Goal: Communication & Community: Answer question/provide support

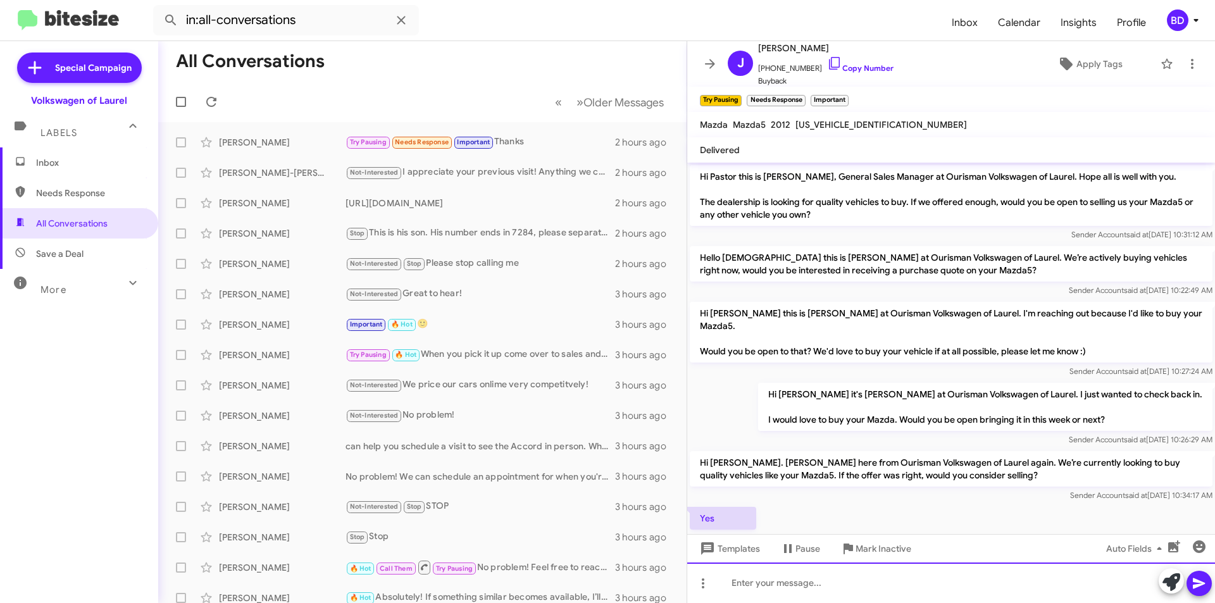
scroll to position [301, 0]
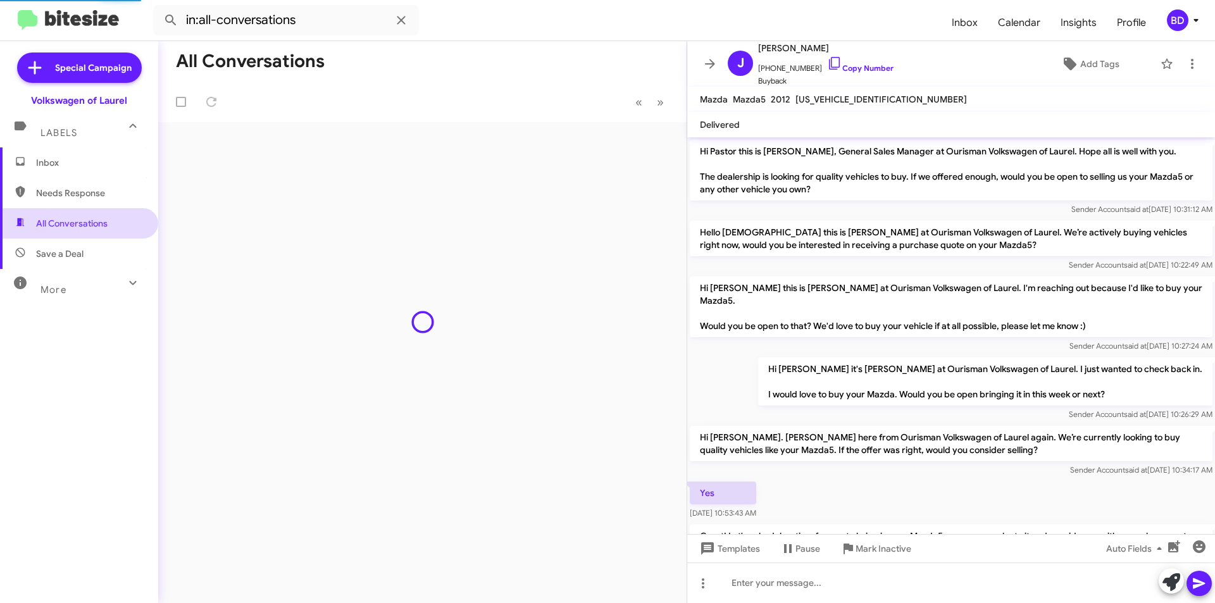
scroll to position [276, 0]
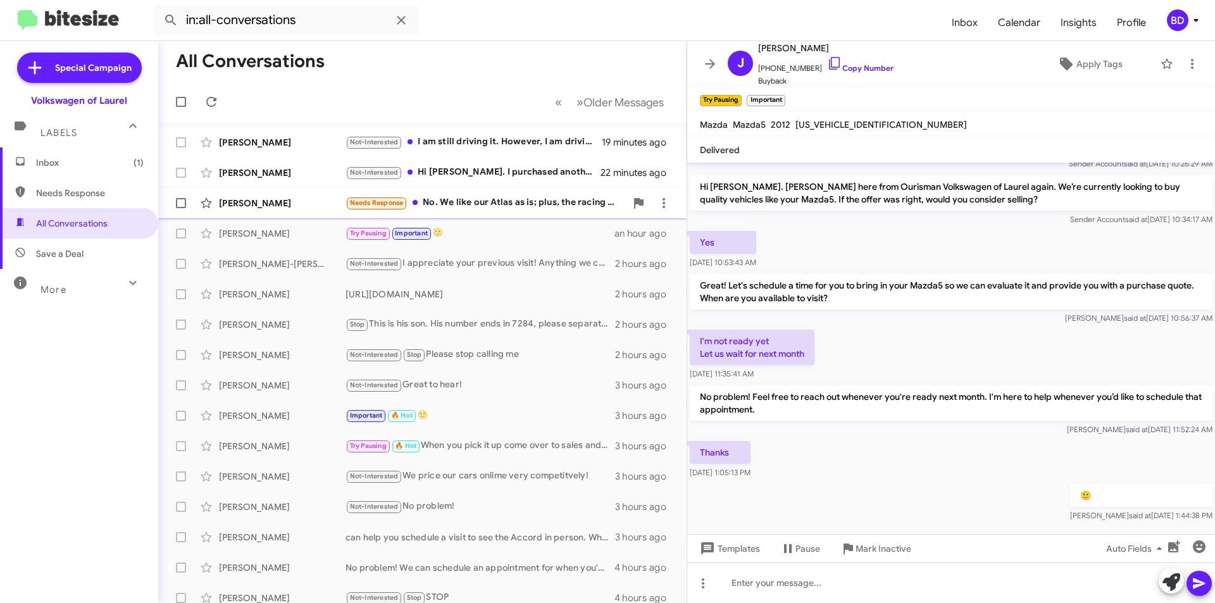
click at [498, 201] on div "Needs Response No. We like our Atlas as is; plus, the racing green paint color …" at bounding box center [486, 203] width 280 height 15
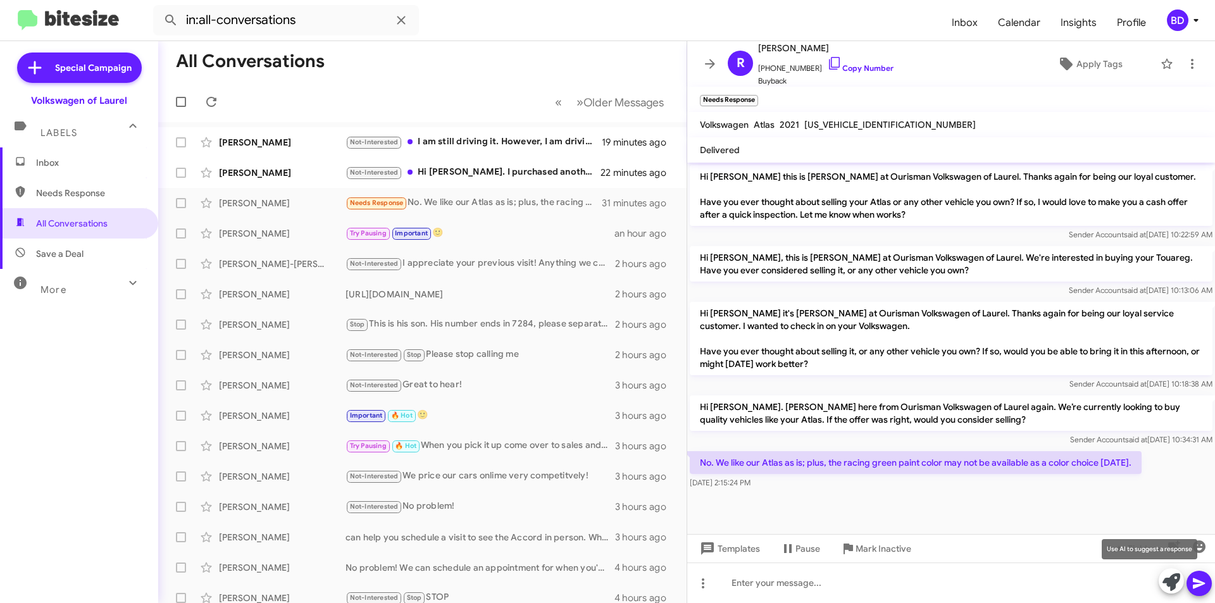
click at [1177, 583] on icon at bounding box center [1172, 583] width 18 height 18
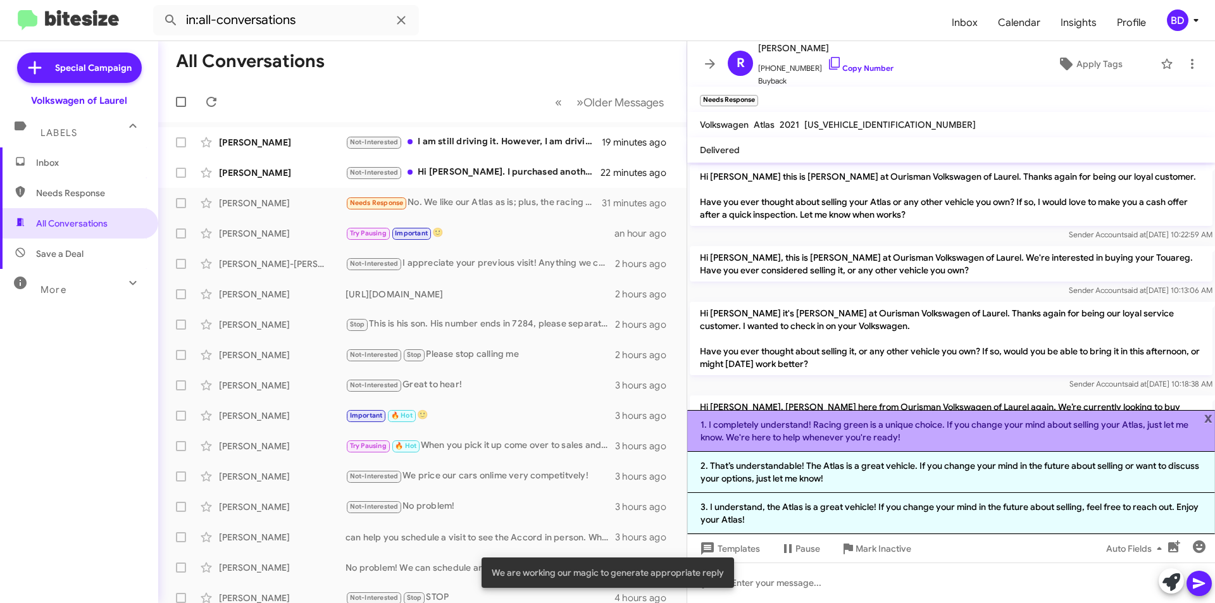
click at [922, 439] on li "1. I completely understand! Racing green is a unique choice. If you change your…" at bounding box center [951, 431] width 528 height 42
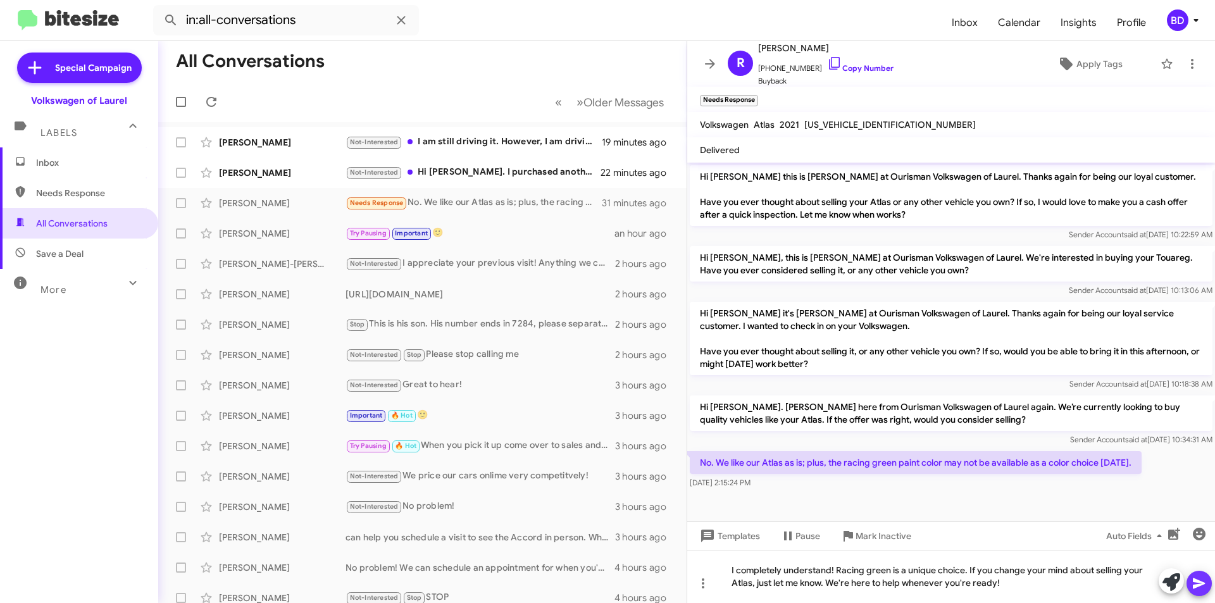
click at [1202, 586] on icon at bounding box center [1199, 583] width 15 height 15
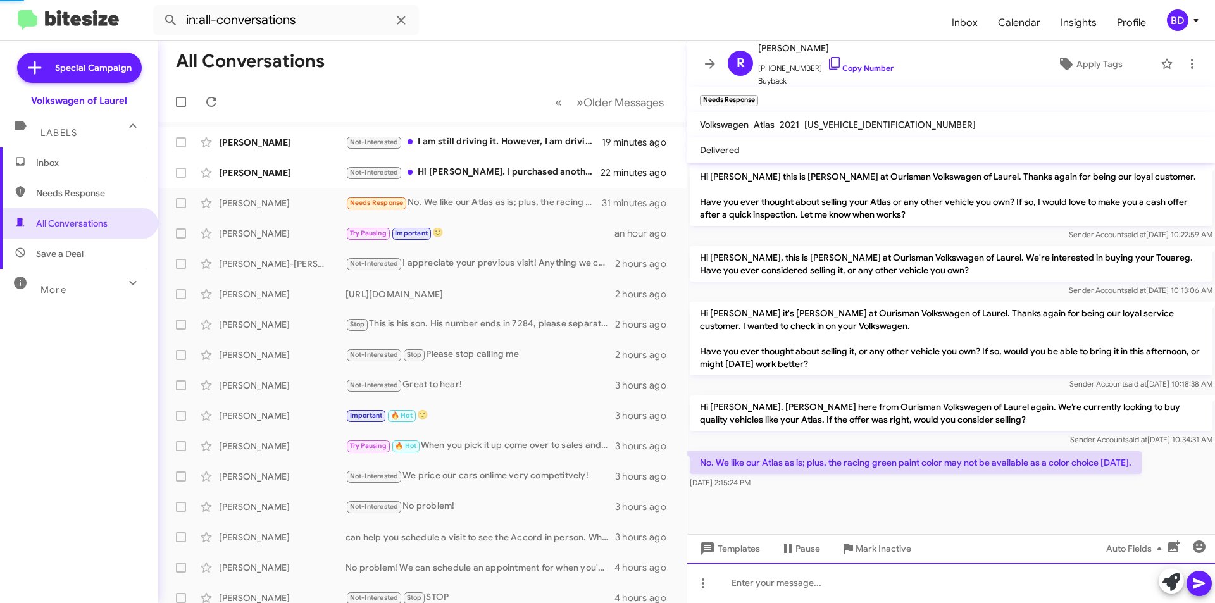
scroll to position [32, 0]
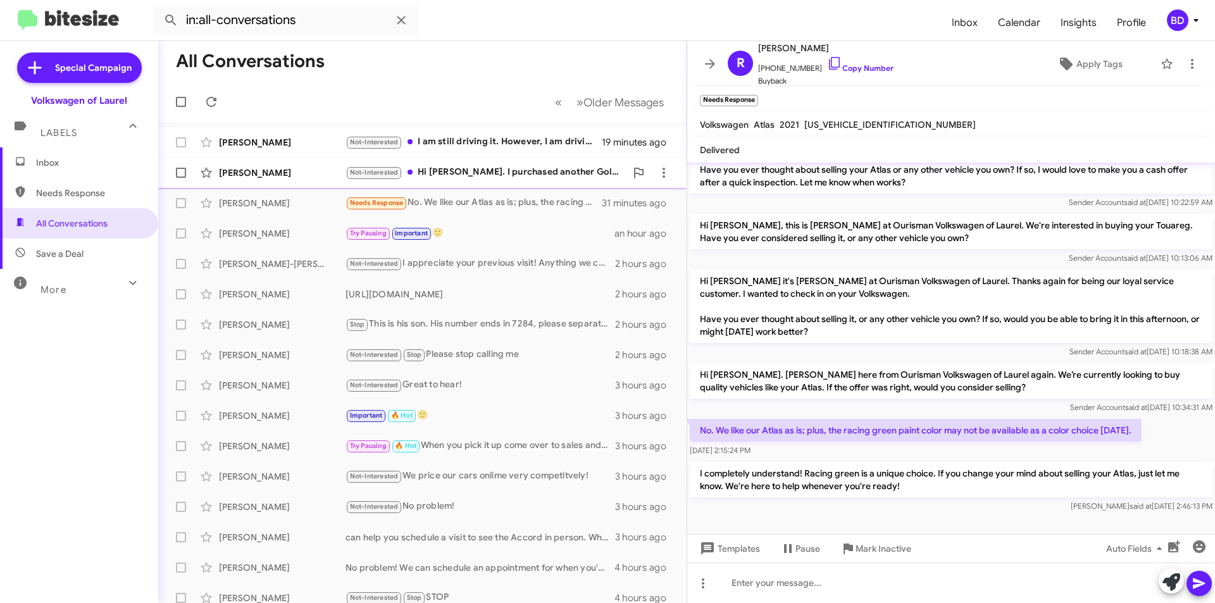
click at [515, 173] on div "Not-Interested Hi [PERSON_NAME]. I purchased another Golf R this weekend, but t…" at bounding box center [486, 172] width 280 height 15
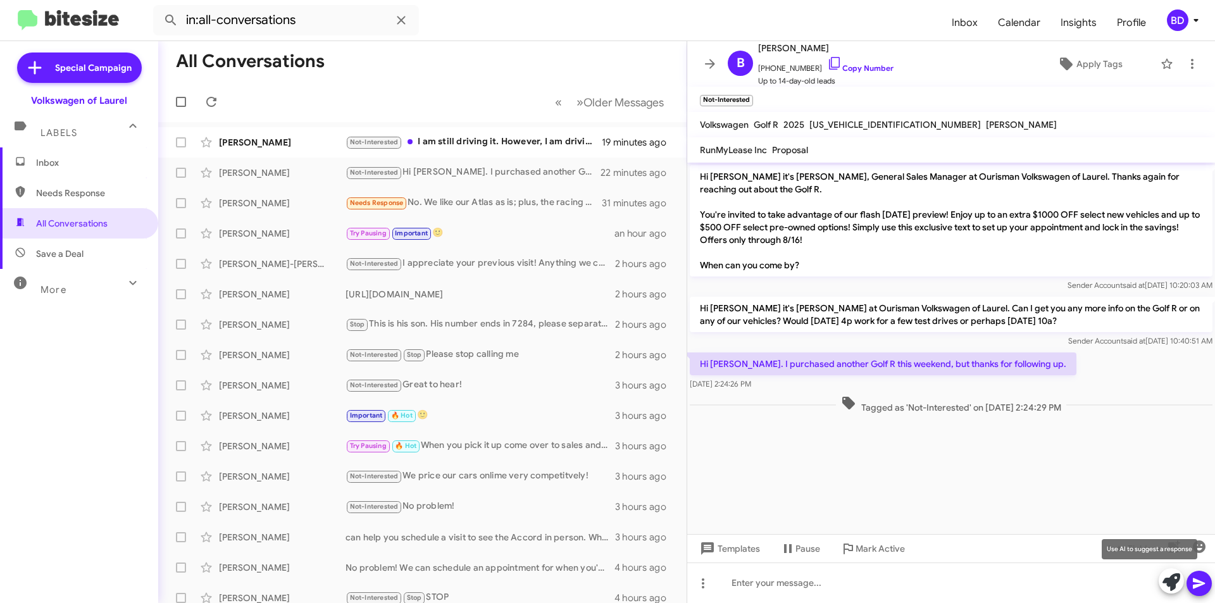
click at [1177, 583] on icon at bounding box center [1172, 583] width 18 height 18
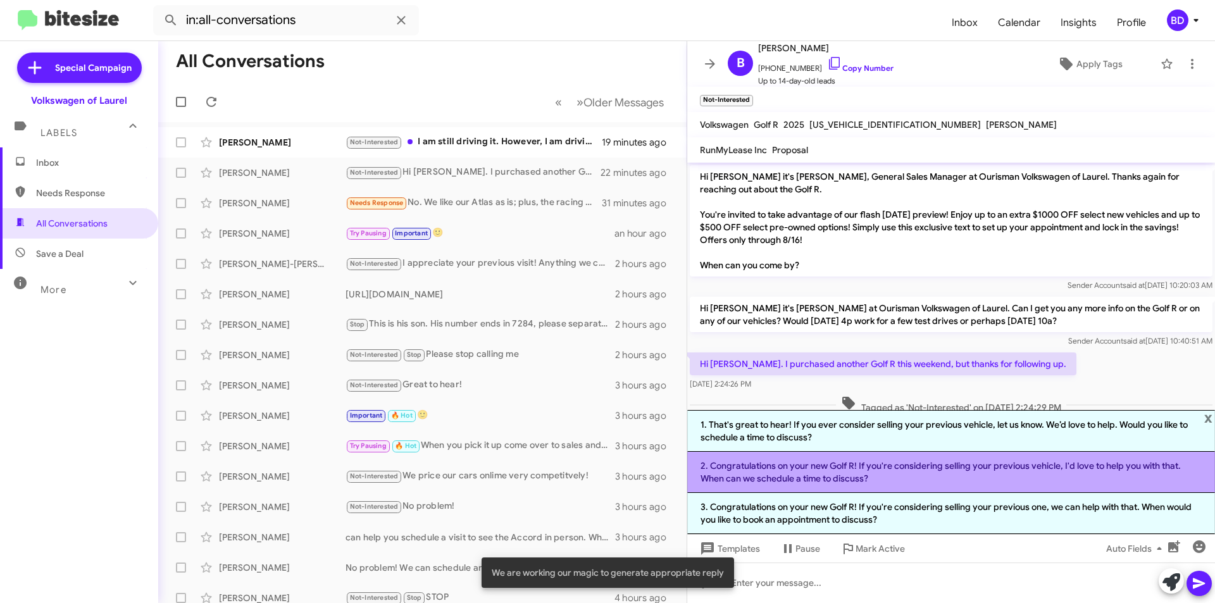
click at [875, 479] on li "2. Congratulations on your new Golf R! If you're considering selling your previ…" at bounding box center [951, 472] width 528 height 41
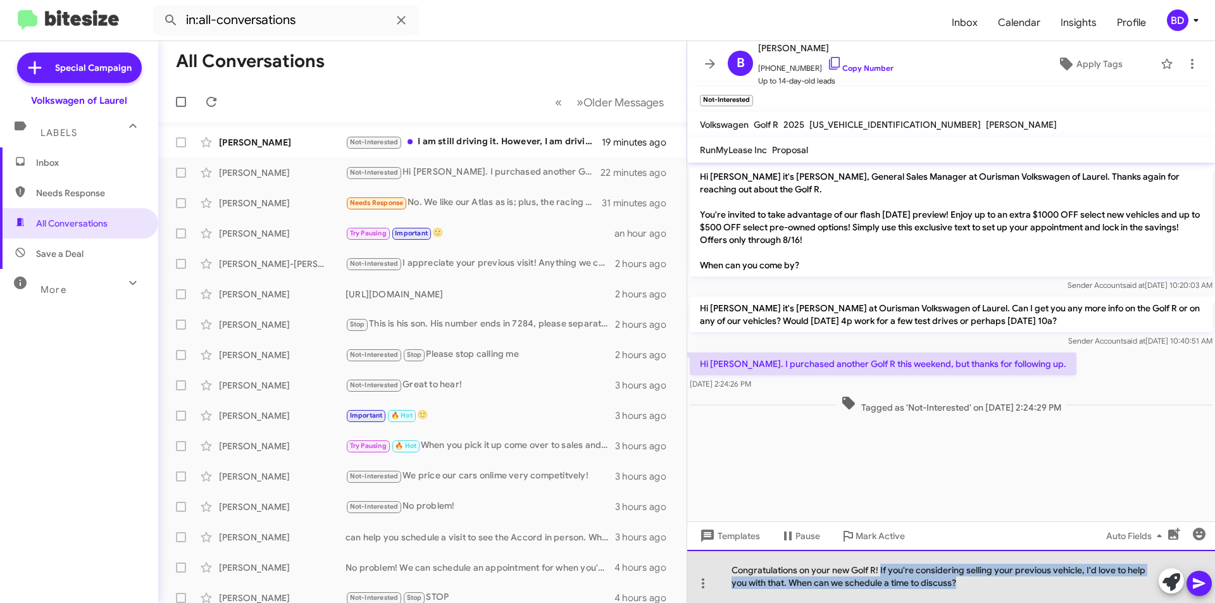
drag, startPoint x: 898, startPoint y: 575, endPoint x: 989, endPoint y: 592, distance: 92.6
click at [989, 592] on div "Congratulations on your new Golf R! If you're considering selling your previous…" at bounding box center [951, 576] width 528 height 53
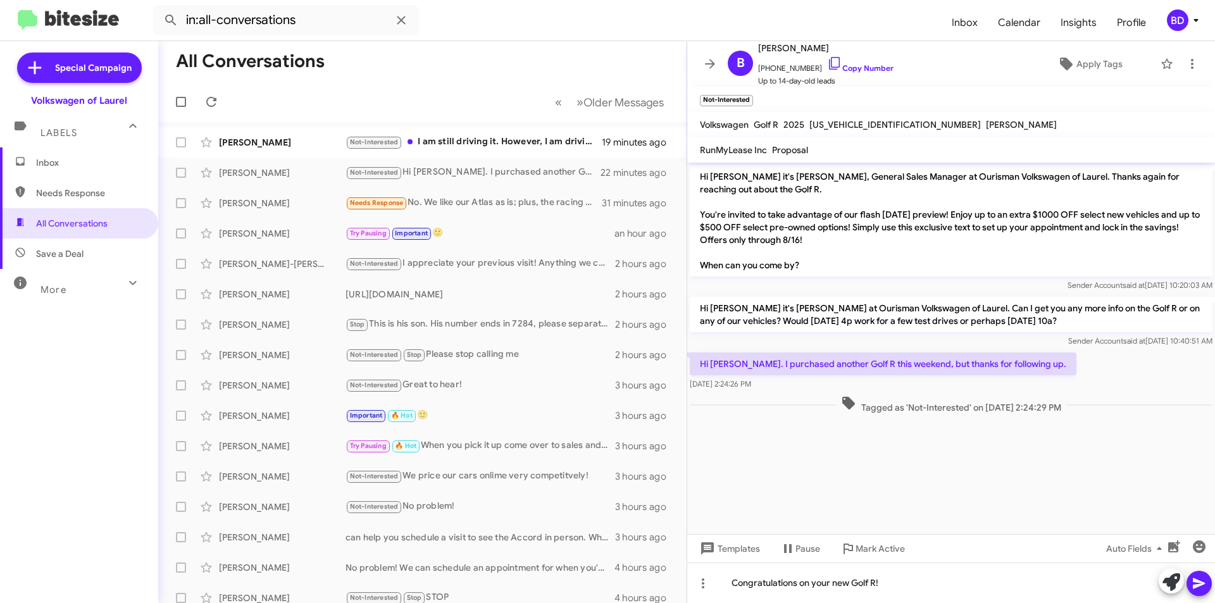
click at [1201, 584] on icon at bounding box center [1199, 584] width 12 height 11
drag, startPoint x: 865, startPoint y: 66, endPoint x: 776, endPoint y: 70, distance: 88.7
click at [864, 66] on link "Copy Number" at bounding box center [860, 67] width 66 height 9
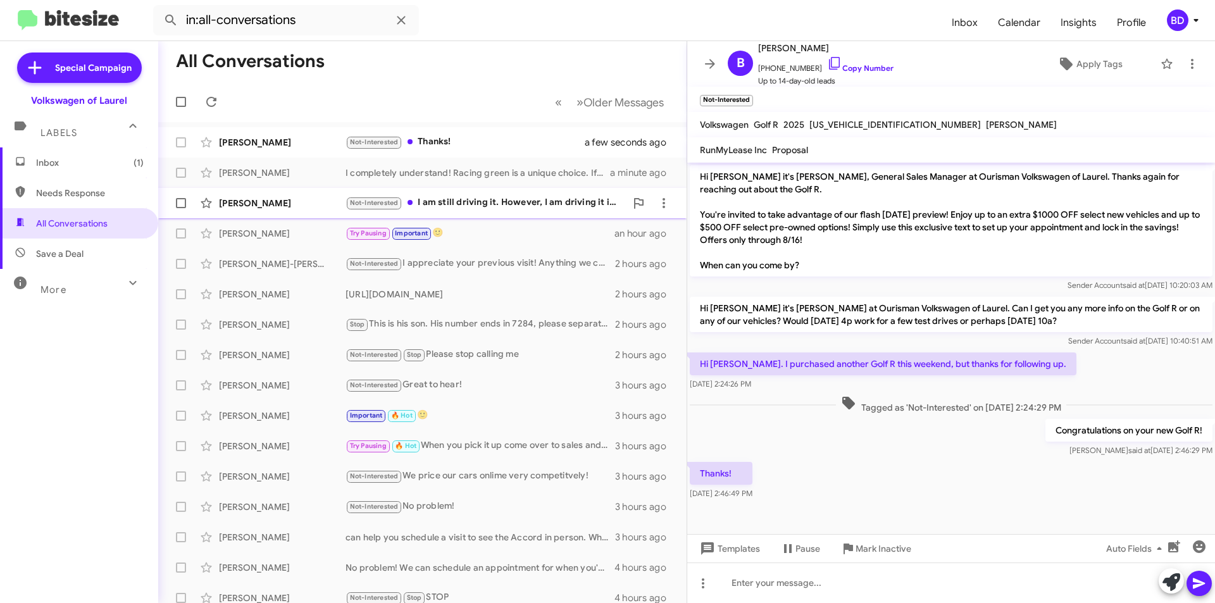
click at [536, 203] on div "Not-Interested I am still driving it. However, I am driving it in [US_STATE]." at bounding box center [486, 203] width 280 height 15
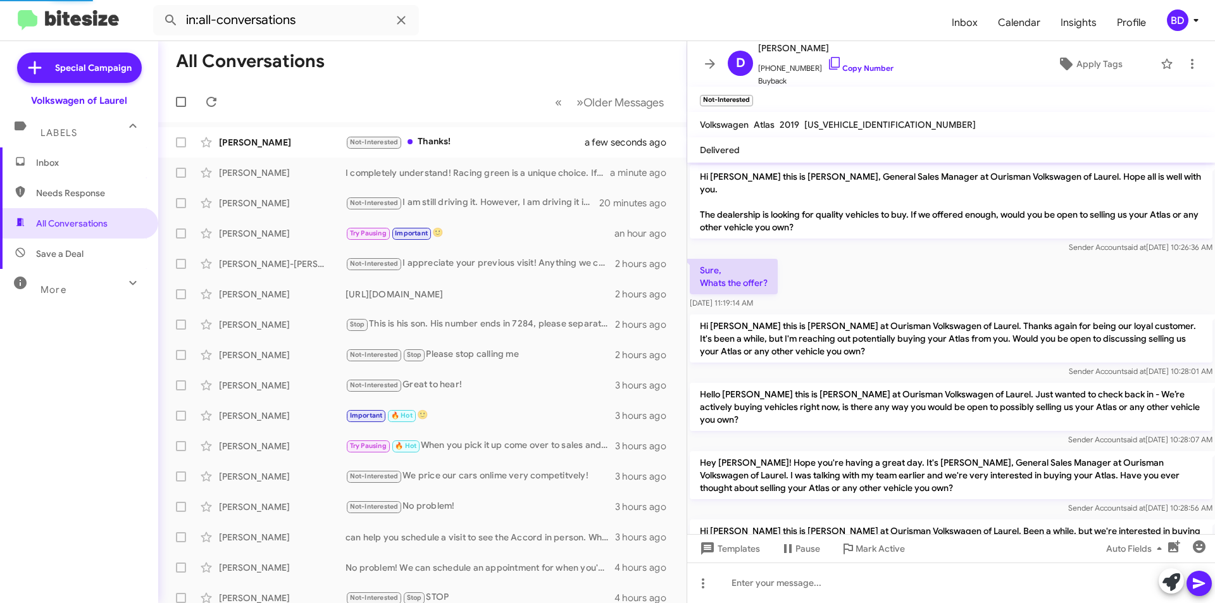
scroll to position [130, 0]
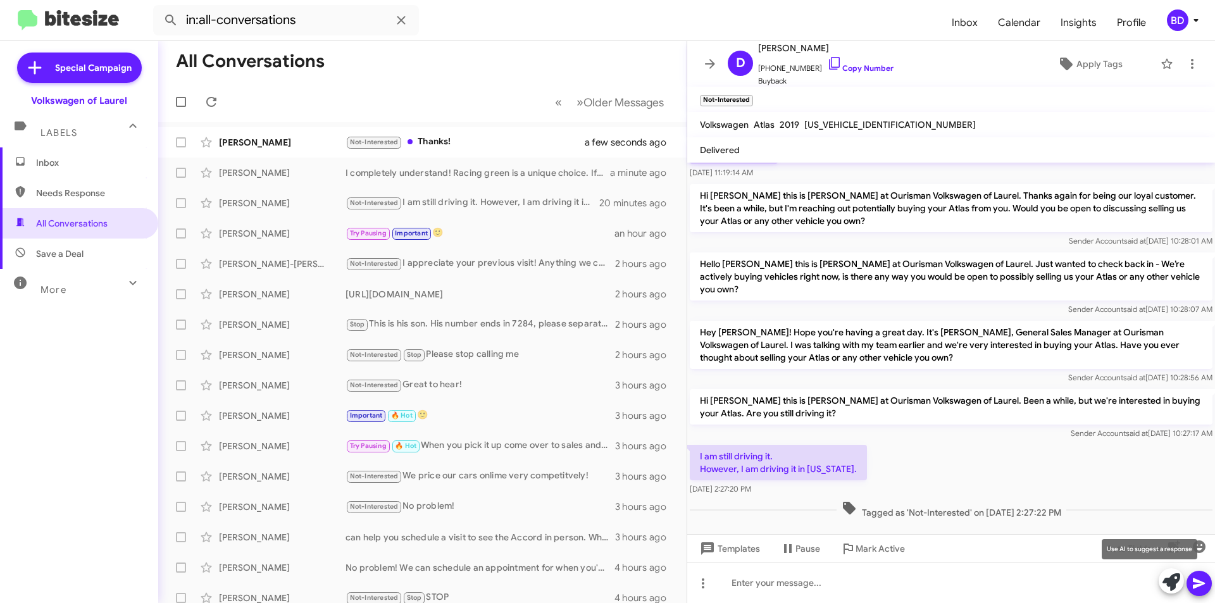
click at [1170, 584] on icon at bounding box center [1172, 583] width 18 height 18
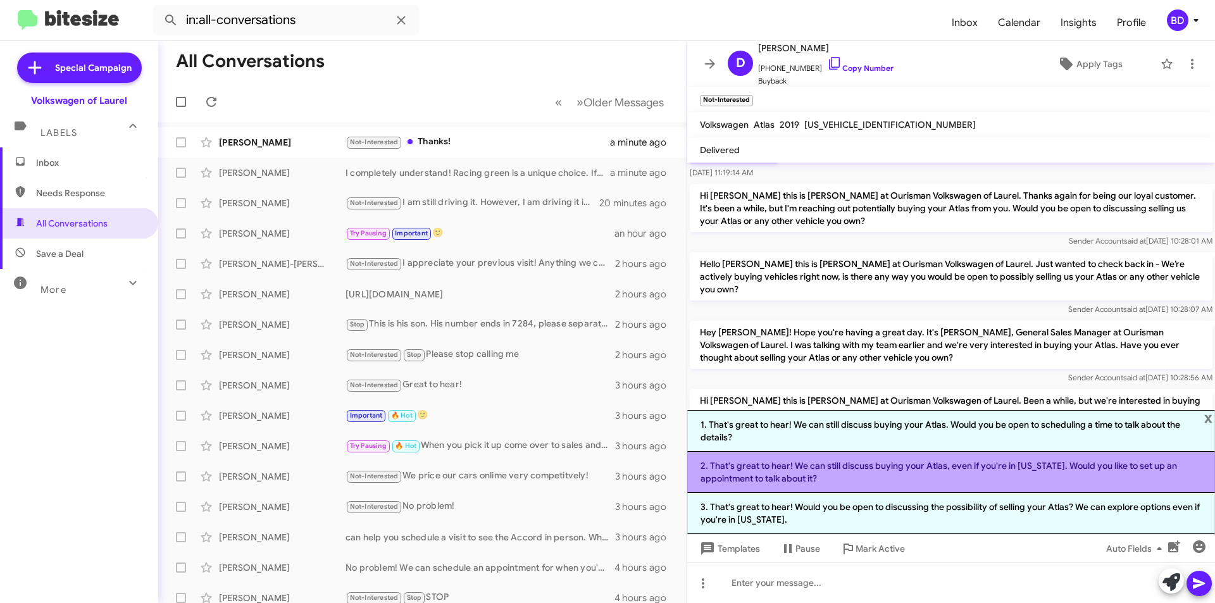
click at [1022, 473] on li "2. That's great to hear! We can still discuss buying your Atlas, even if you're…" at bounding box center [951, 472] width 528 height 41
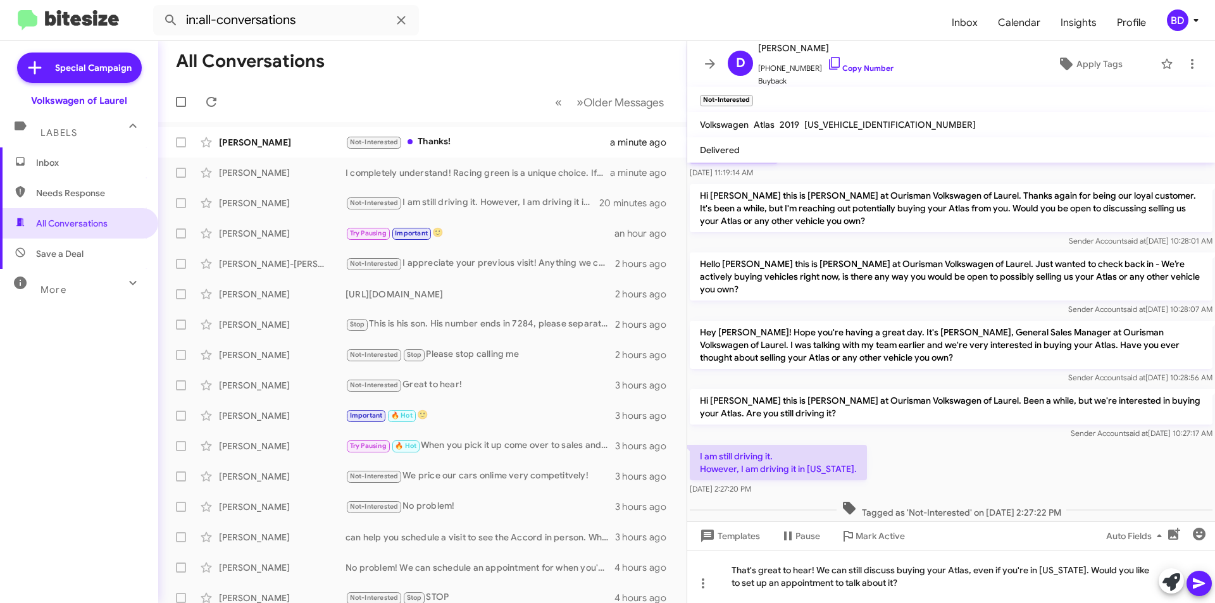
click at [1199, 585] on icon at bounding box center [1199, 584] width 12 height 11
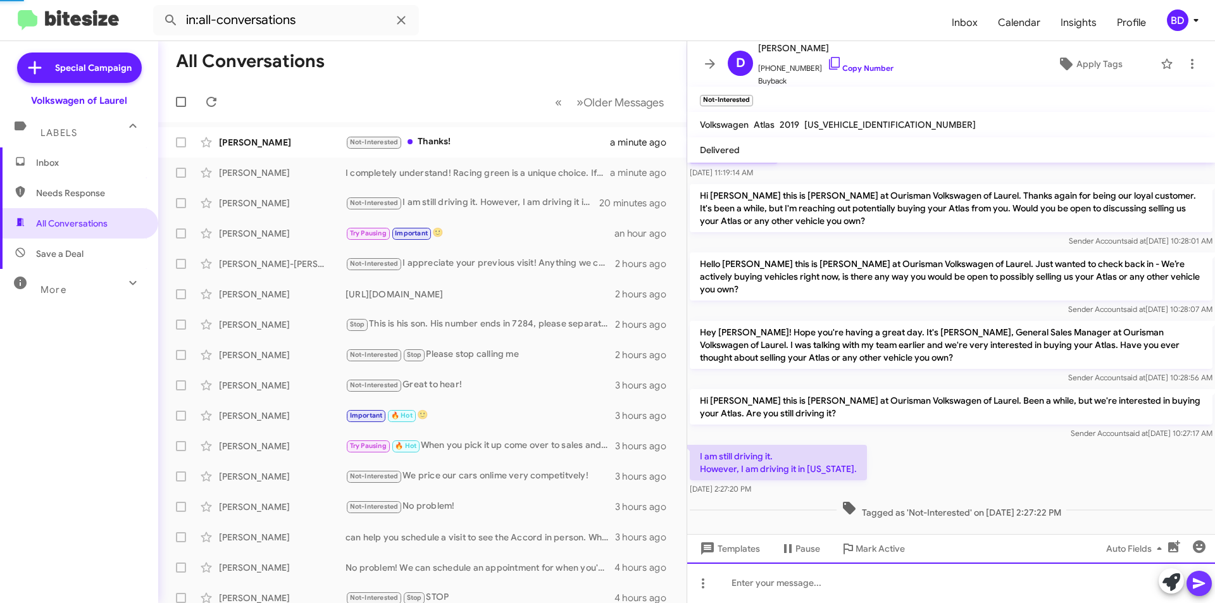
scroll to position [0, 0]
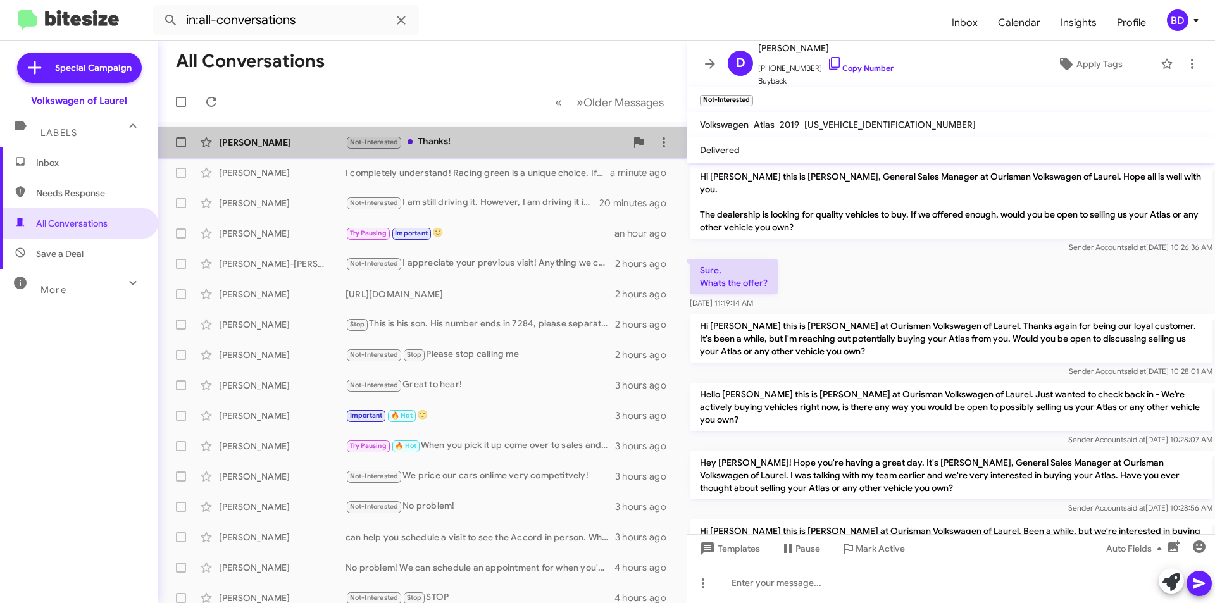
click at [459, 142] on div "Not-Interested Thanks!" at bounding box center [486, 142] width 280 height 15
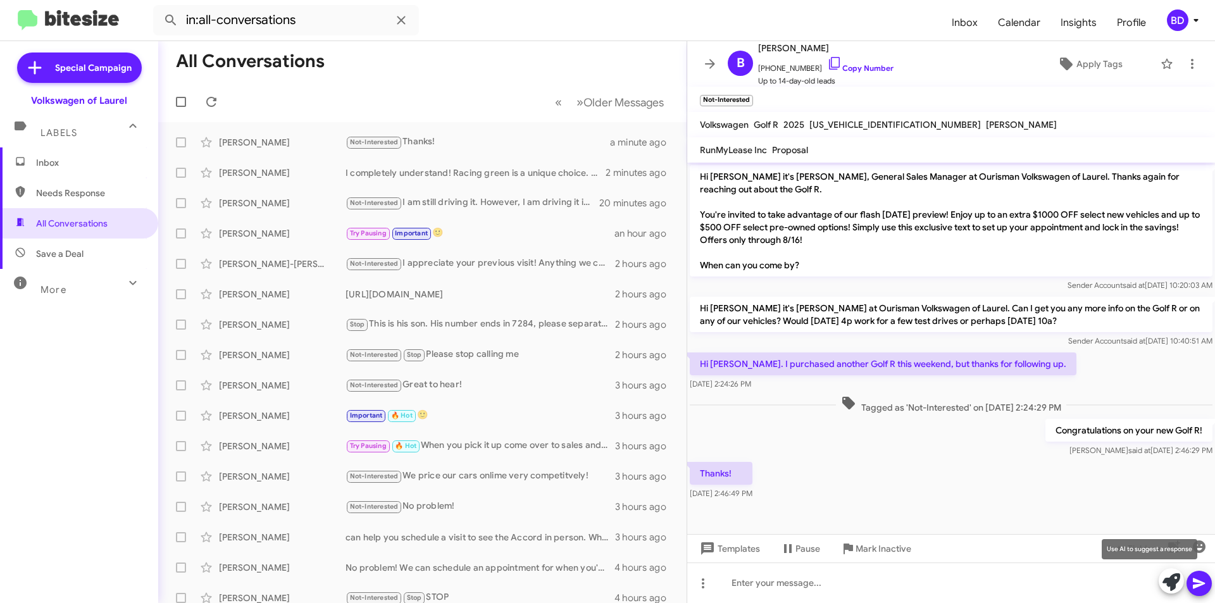
click at [1198, 545] on mat-tooltip-component "Use AI to suggest a response" at bounding box center [1149, 549] width 113 height 38
click at [1198, 544] on icon "button" at bounding box center [1199, 547] width 13 height 13
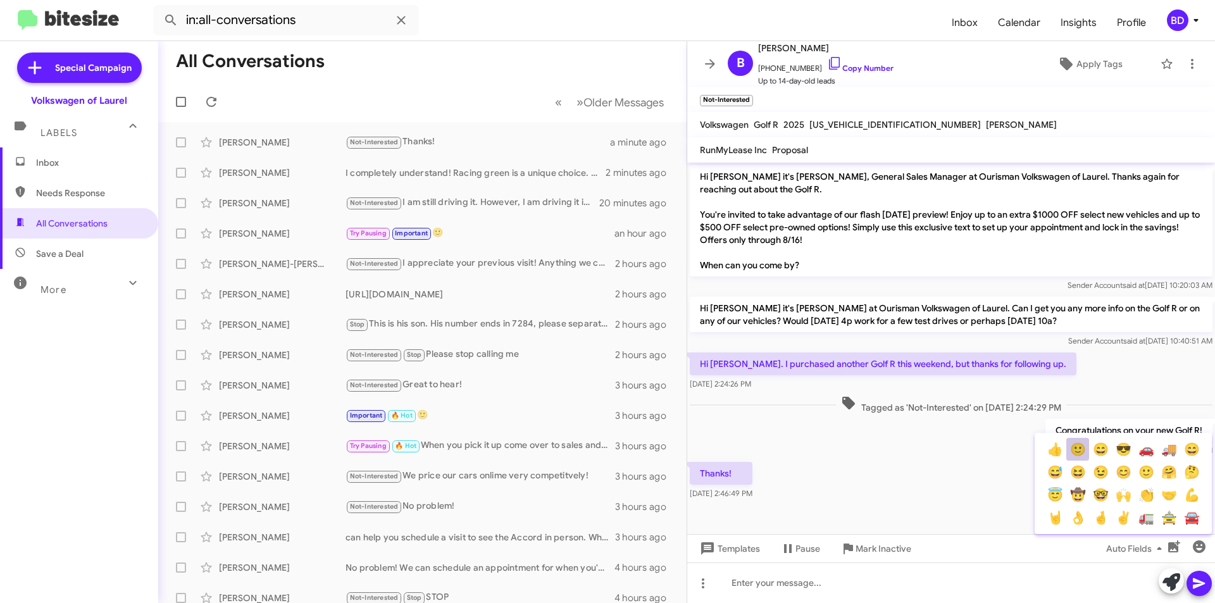
click at [1083, 453] on button "🙂" at bounding box center [1078, 449] width 23 height 23
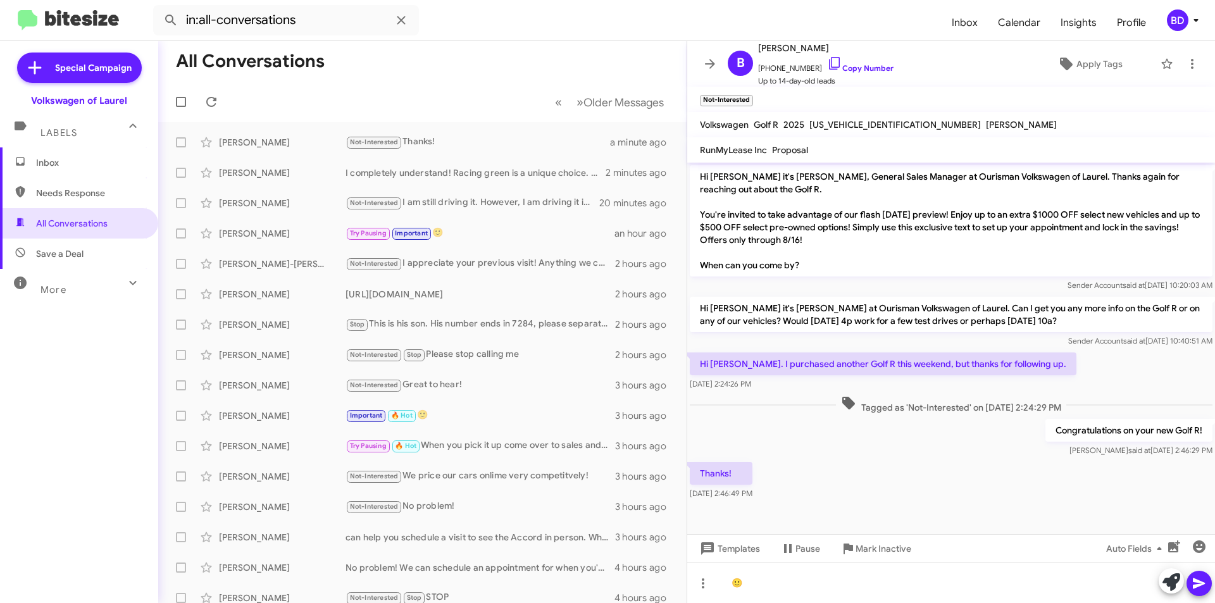
click at [1197, 587] on icon at bounding box center [1199, 584] width 12 height 11
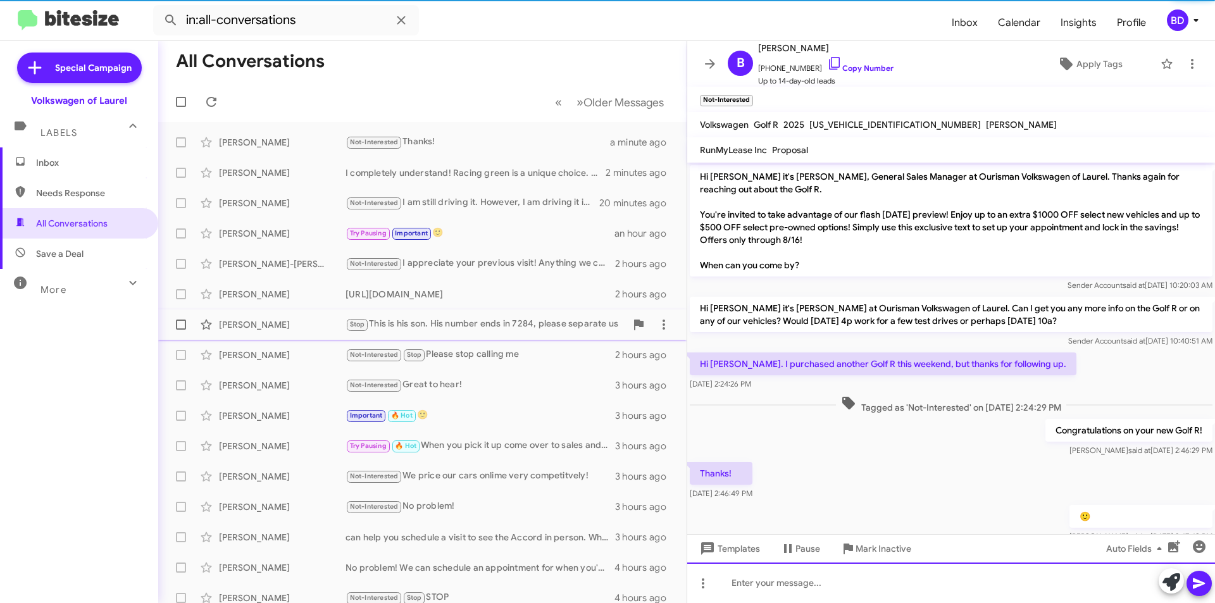
scroll to position [34, 0]
